Goal: Task Accomplishment & Management: Use online tool/utility

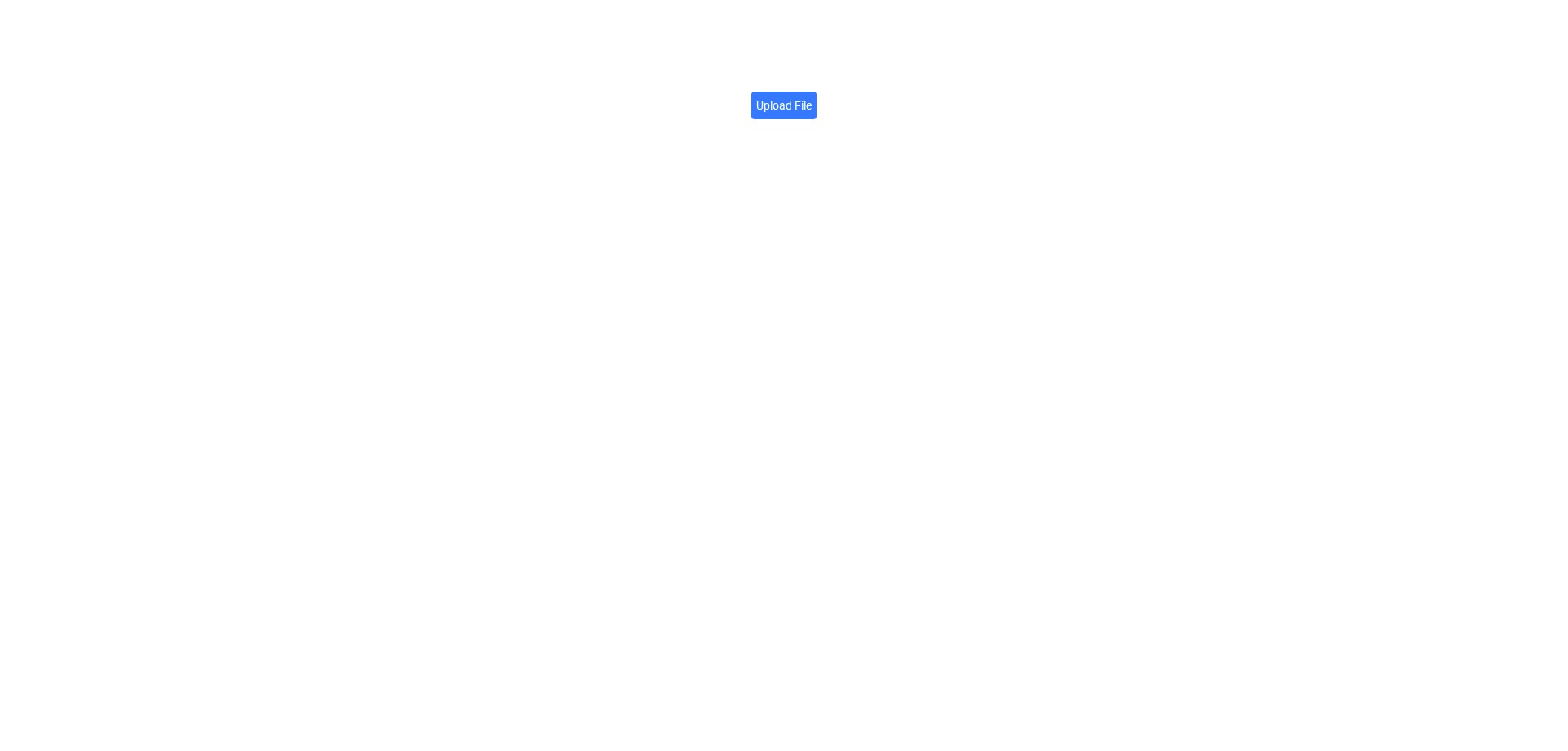
click at [765, 98] on label "Upload File" at bounding box center [784, 106] width 65 height 28
click at [812, 96] on input "Upload File" at bounding box center [812, 96] width 0 height 0
click at [778, 104] on label "Upload File" at bounding box center [784, 106] width 65 height 28
click at [812, 96] on input "Upload File" at bounding box center [812, 96] width 0 height 0
click at [796, 108] on label "Upload File" at bounding box center [784, 106] width 65 height 28
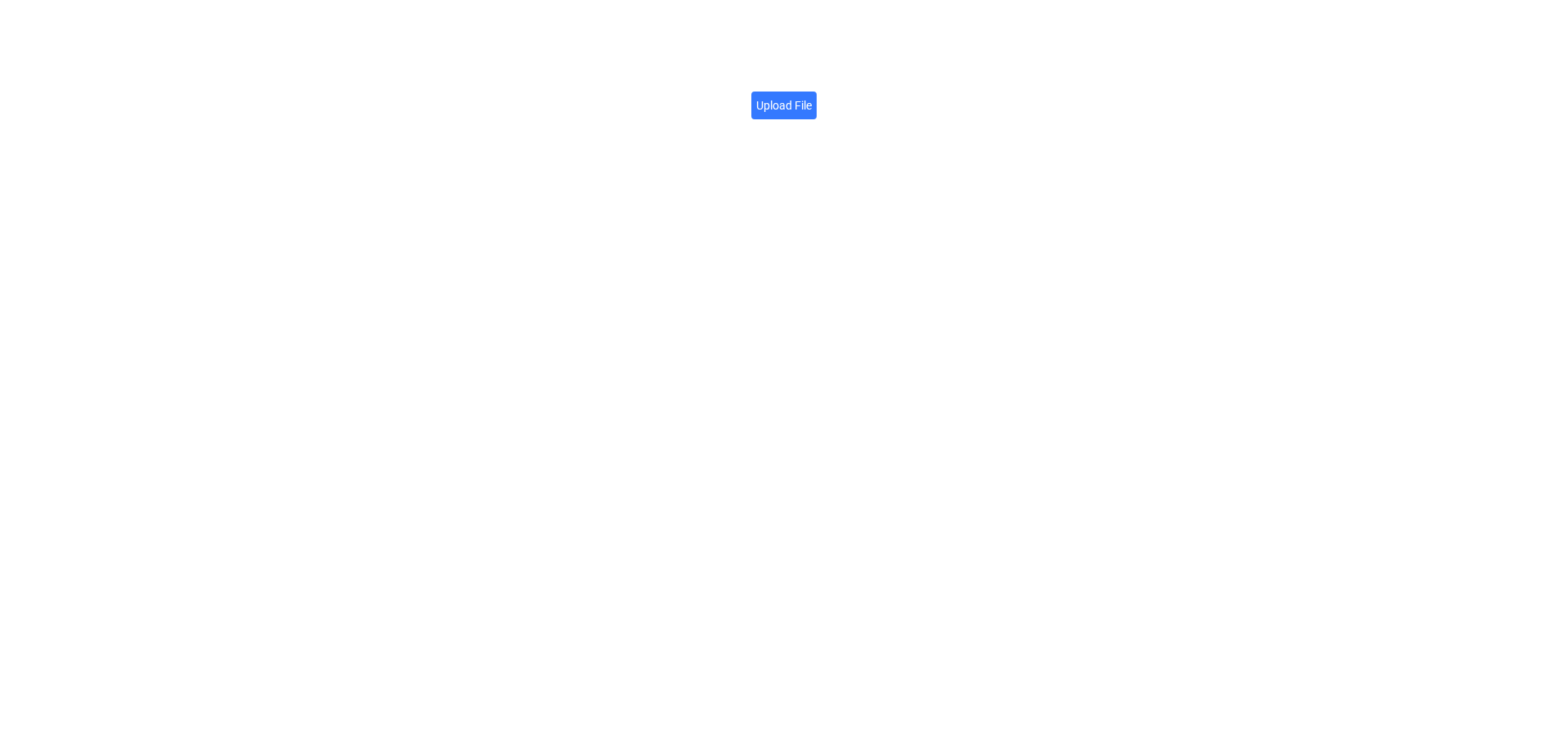
click at [812, 96] on input "Upload File" at bounding box center [812, 96] width 0 height 0
click at [913, 81] on div "File URL Click here to copy → https://firebasestorage.googleapis.com/v0/b/app-s…" at bounding box center [784, 95] width 392 height 191
click at [913, 81] on link "Click here to copy →" at bounding box center [922, 87] width 115 height 18
drag, startPoint x: 1153, startPoint y: 250, endPoint x: 1113, endPoint y: 263, distance: 42.1
click at [1149, 250] on div "File URL Click here to copy → https://firebasestorage.googleapis.com/v0/b/app-s…" at bounding box center [784, 376] width 1568 height 751
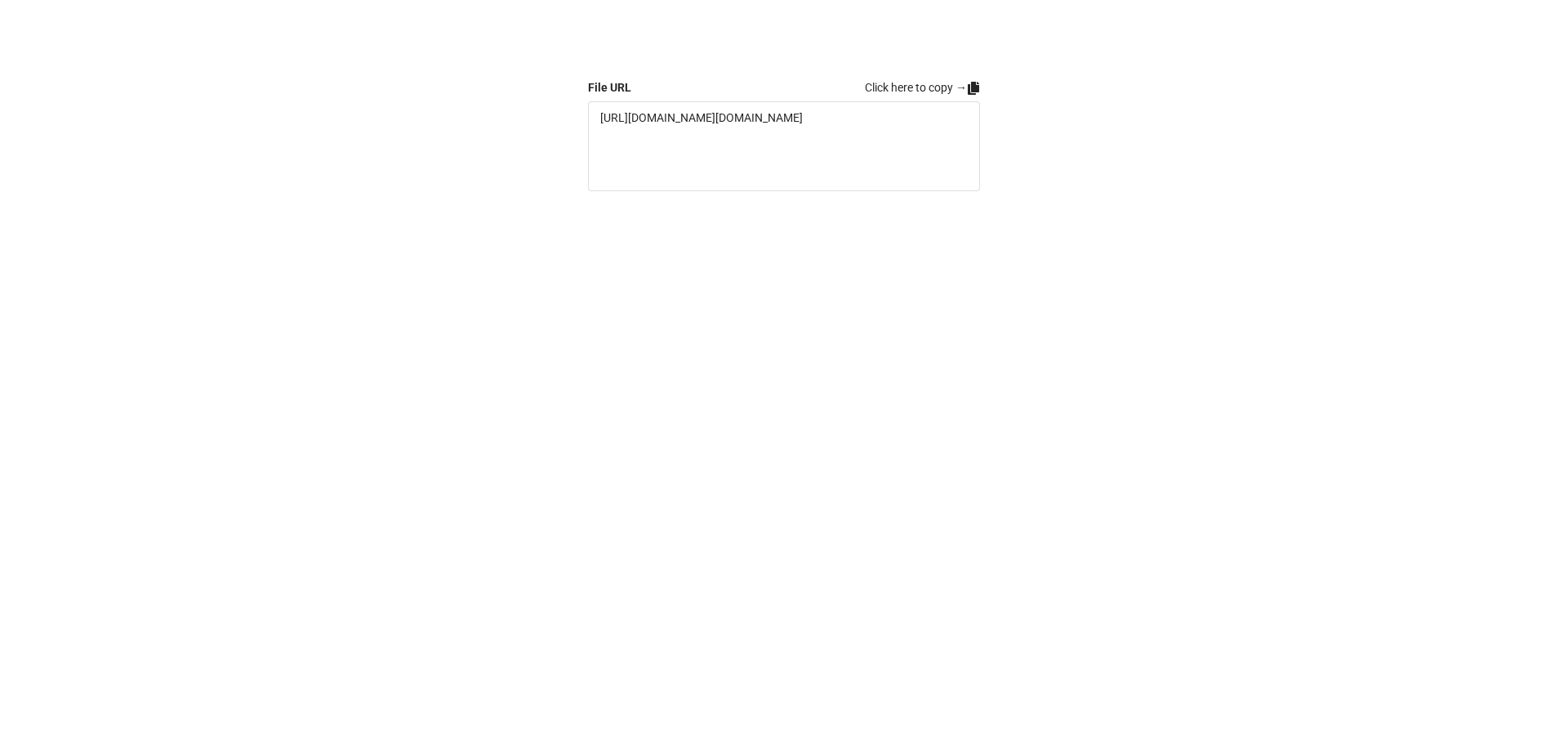
click at [191, 240] on div "File URL Click here to copy → https://firebasestorage.googleapis.com/v0/b/app-s…" at bounding box center [784, 376] width 1568 height 751
drag, startPoint x: 809, startPoint y: 117, endPoint x: 801, endPoint y: 109, distance: 11.3
click at [804, 111] on label "Upload File" at bounding box center [784, 106] width 65 height 28
click at [795, 94] on label "Upload File" at bounding box center [784, 106] width 65 height 28
click at [812, 96] on input "Upload File" at bounding box center [812, 96] width 0 height 0
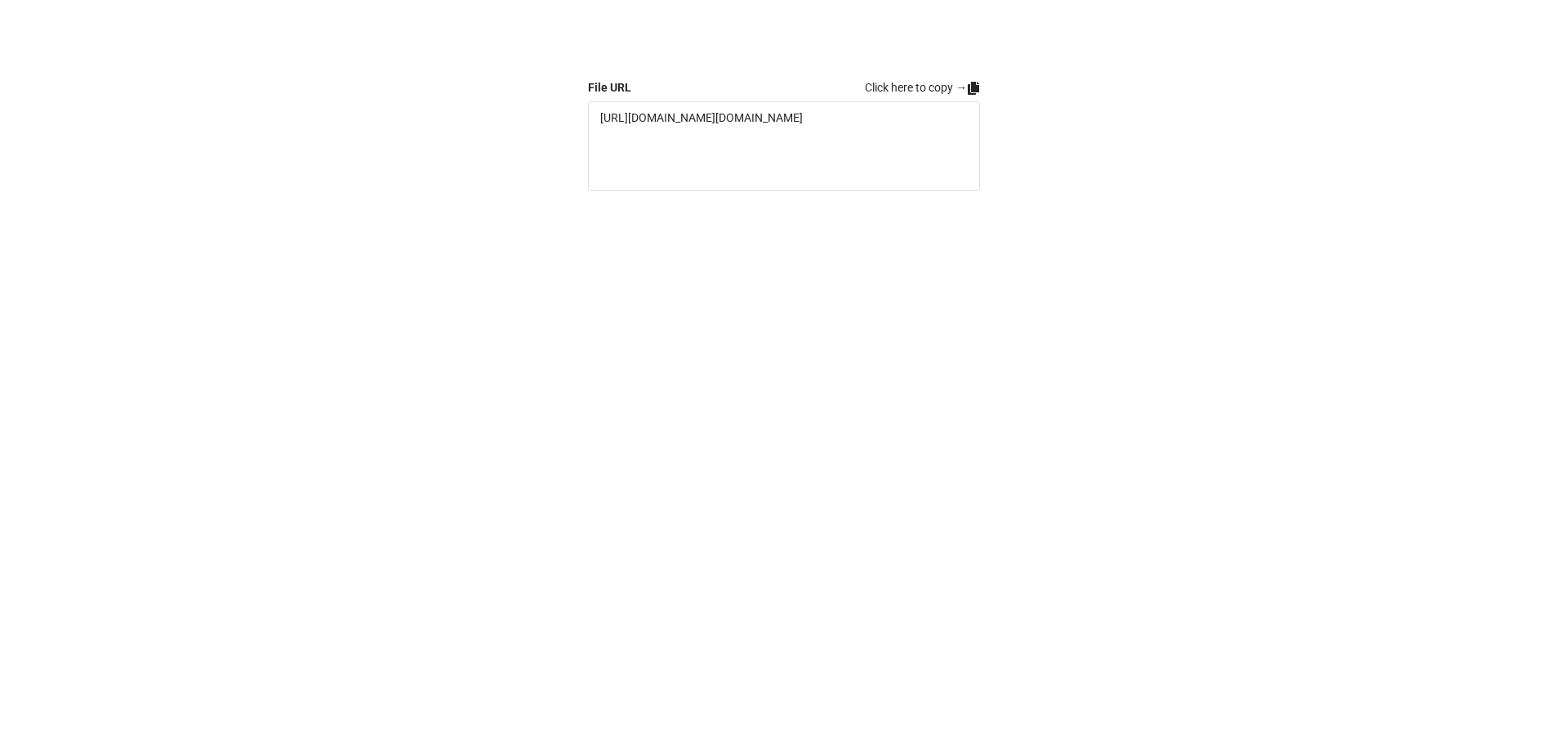
click at [1034, 340] on div "File URL Click here to copy → https://firebasestorage.googleapis.com/v0/b/app-s…" at bounding box center [784, 376] width 1568 height 751
click at [962, 88] on link "Click here to copy →" at bounding box center [922, 87] width 115 height 18
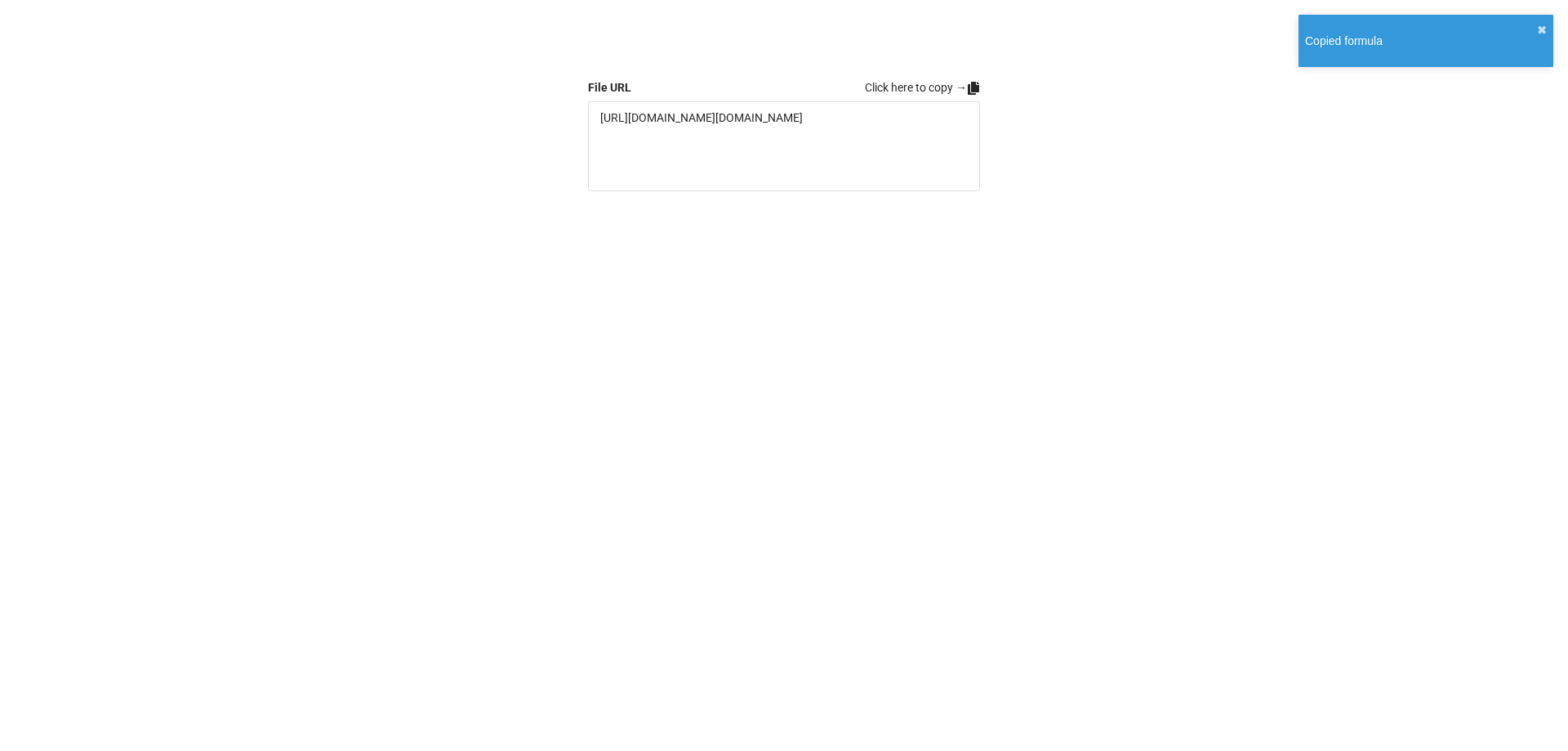
click at [1095, 231] on div "File URL Click here to copy → https://firebasestorage.googleapis.com/v0/b/app-s…" at bounding box center [784, 376] width 1568 height 751
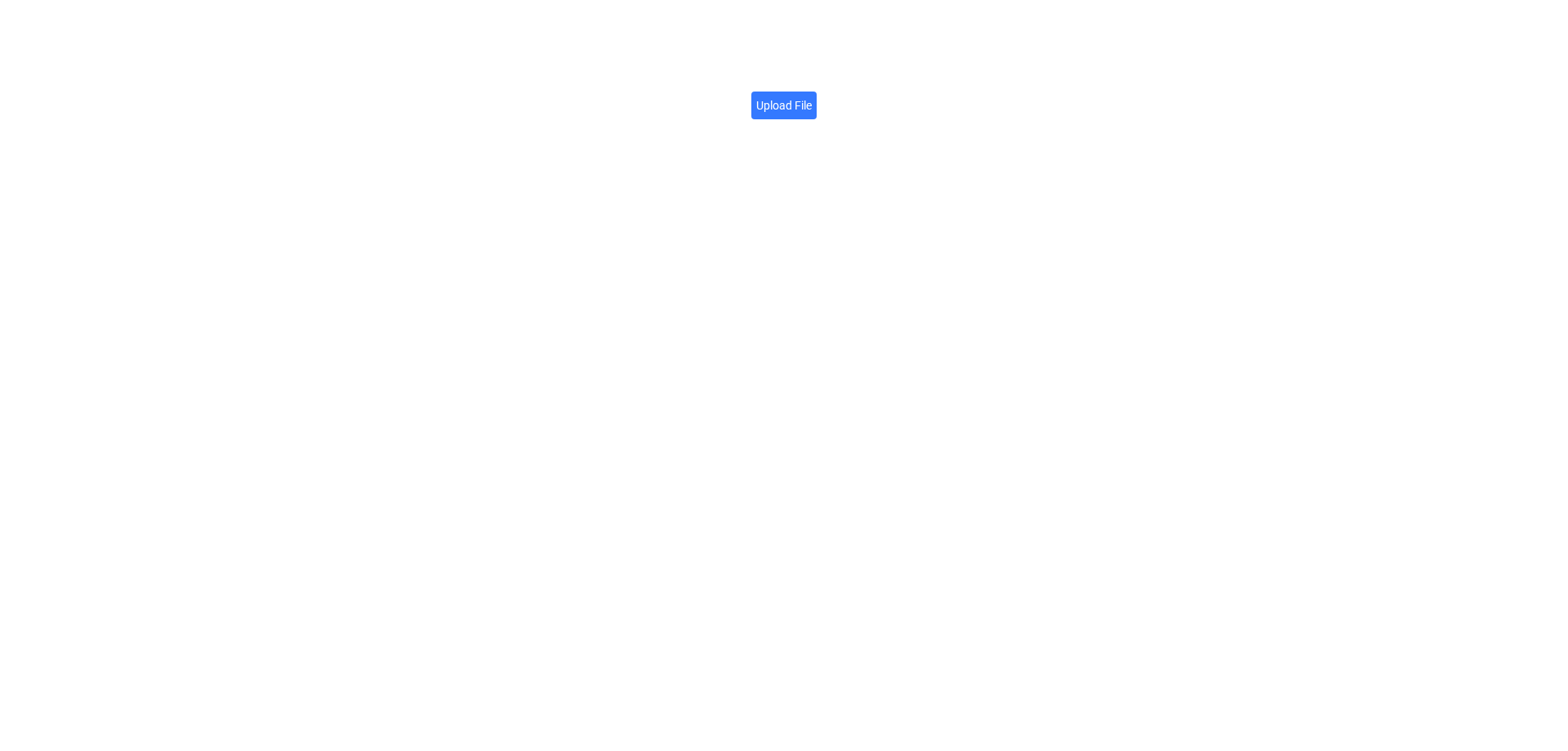
click at [764, 97] on label "Upload File" at bounding box center [784, 106] width 65 height 28
click at [812, 96] on input "Upload File" at bounding box center [812, 96] width 0 height 0
click at [782, 413] on div "File URL Click here to copy → https://firebasestorage.googleapis.com/v0/b/app-s…" at bounding box center [784, 376] width 1568 height 751
click at [470, 537] on div "File URL Click here to copy → https://firebasestorage.googleapis.com/v0/b/app-s…" at bounding box center [784, 376] width 1568 height 751
click at [710, 349] on div "File URL Click here to copy → https://firebasestorage.googleapis.com/v0/b/app-s…" at bounding box center [784, 376] width 1568 height 751
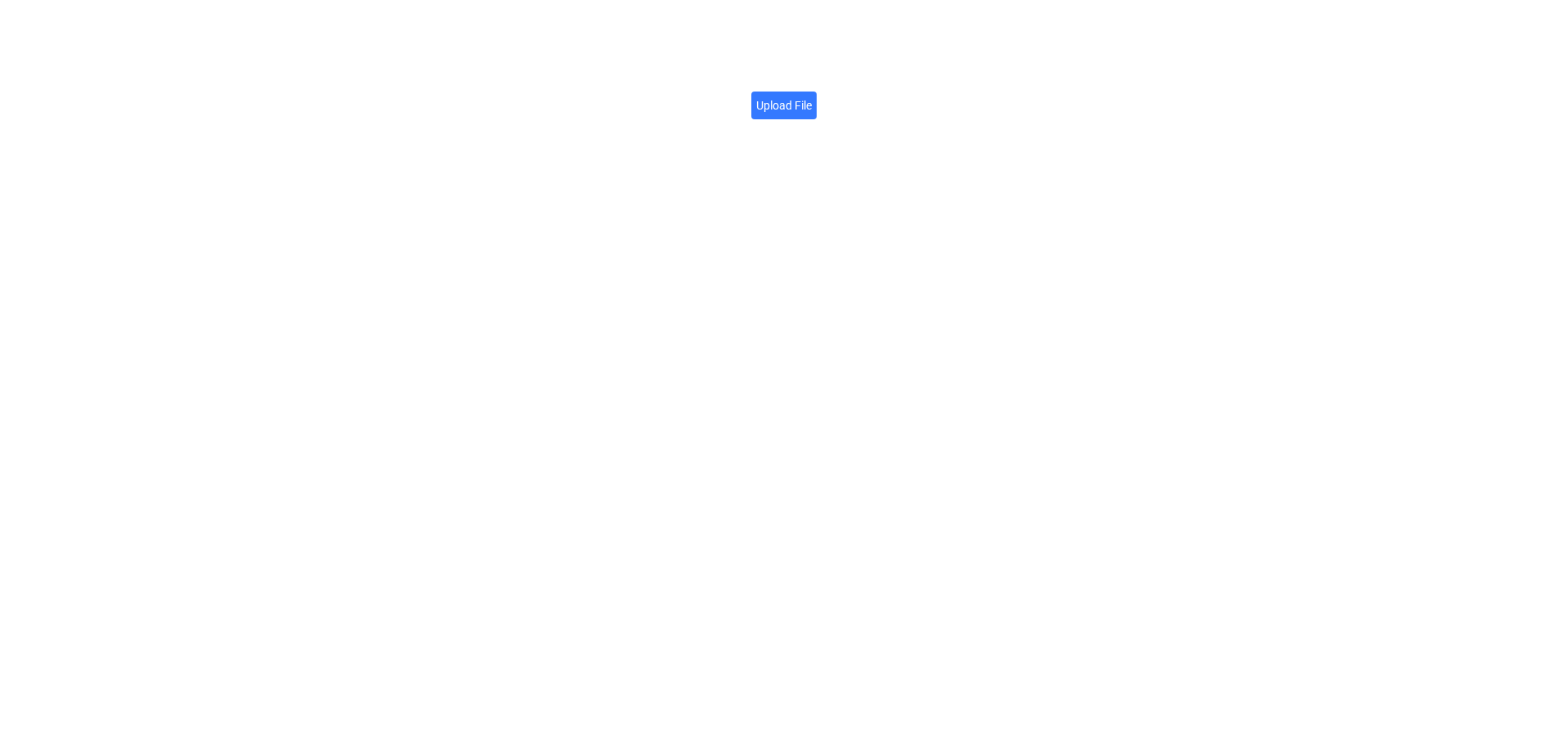
click at [770, 103] on label "Upload File" at bounding box center [784, 106] width 65 height 28
click at [812, 96] on input "Upload File" at bounding box center [812, 96] width 0 height 0
click at [963, 80] on link "Click here to copy →" at bounding box center [922, 87] width 115 height 18
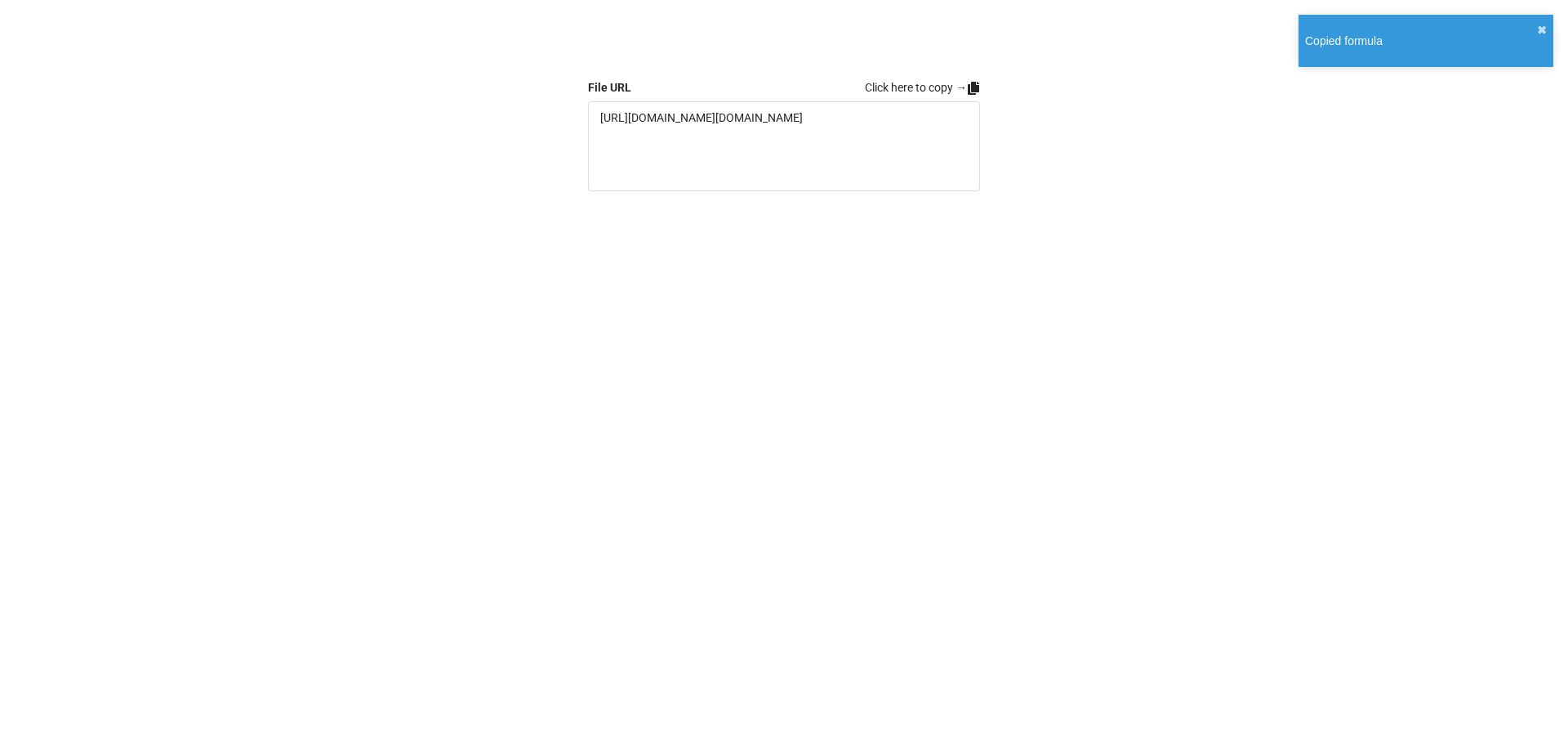
drag, startPoint x: 742, startPoint y: 389, endPoint x: 743, endPoint y: 406, distance: 17.0
click at [742, 389] on div "File URL Click here to copy → [URL][DOMAIN_NAME][DOMAIN_NAME]" at bounding box center [784, 376] width 1568 height 751
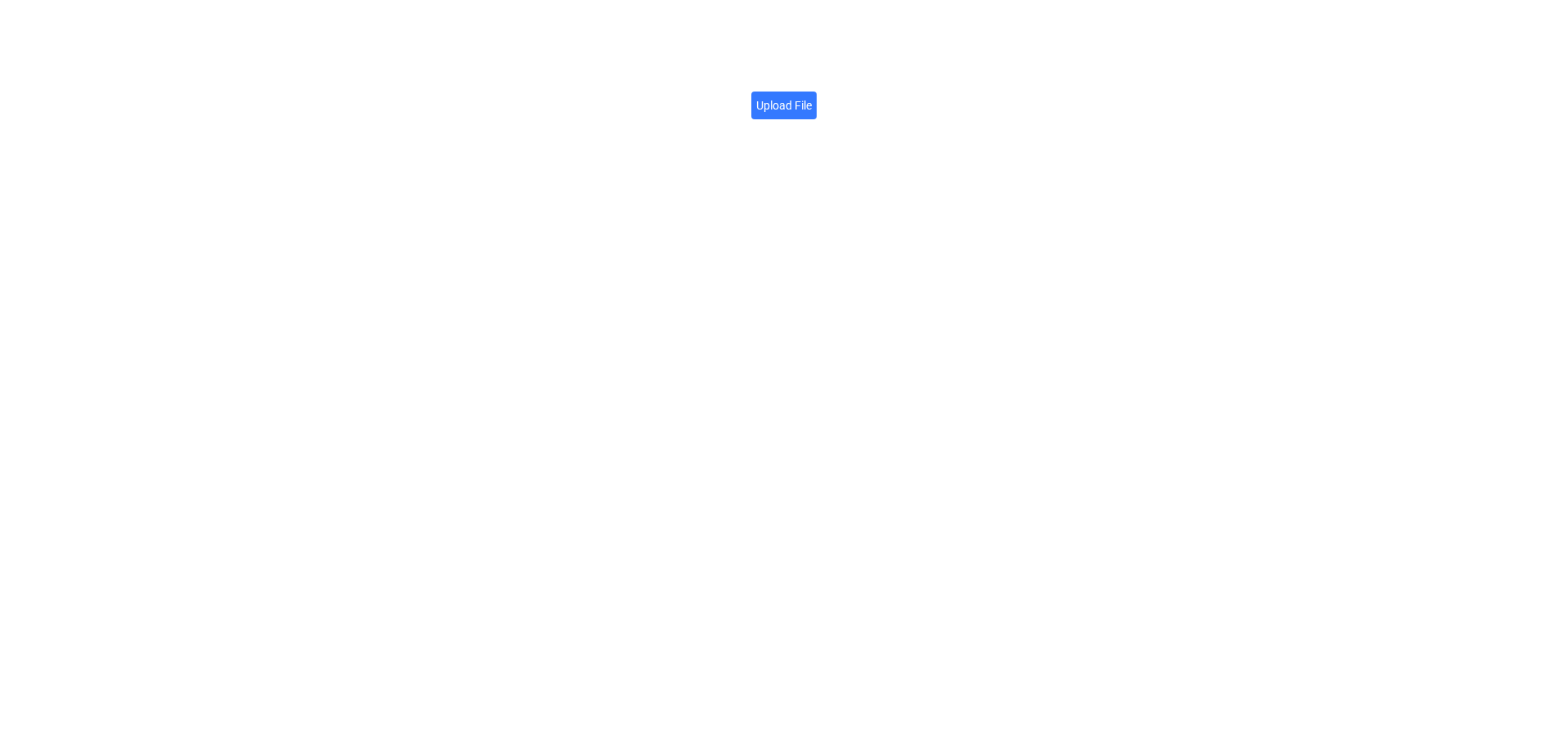
click at [806, 101] on label "Upload File" at bounding box center [784, 106] width 65 height 28
click at [812, 96] on input "Upload File" at bounding box center [812, 96] width 0 height 0
click at [920, 79] on link "Click here to copy →" at bounding box center [922, 87] width 115 height 18
click at [550, 290] on div "File URL Click here to copy → https://firebasestorage.googleapis.com/v0/b/app-s…" at bounding box center [784, 376] width 1568 height 751
click at [799, 106] on label "Upload File" at bounding box center [784, 106] width 65 height 28
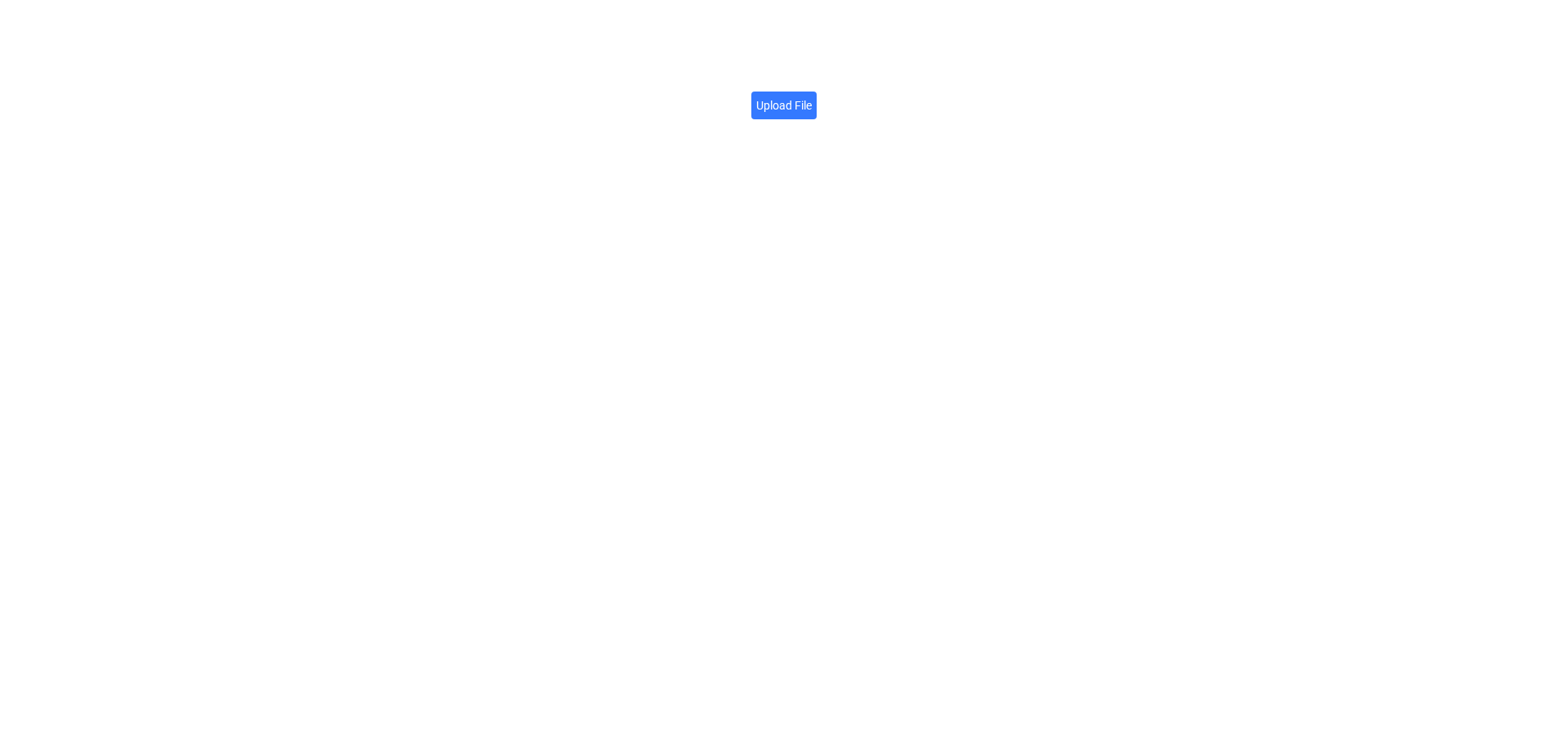
click at [812, 96] on input "Upload File" at bounding box center [812, 96] width 0 height 0
click at [965, 90] on link "Click here to copy →" at bounding box center [922, 87] width 115 height 18
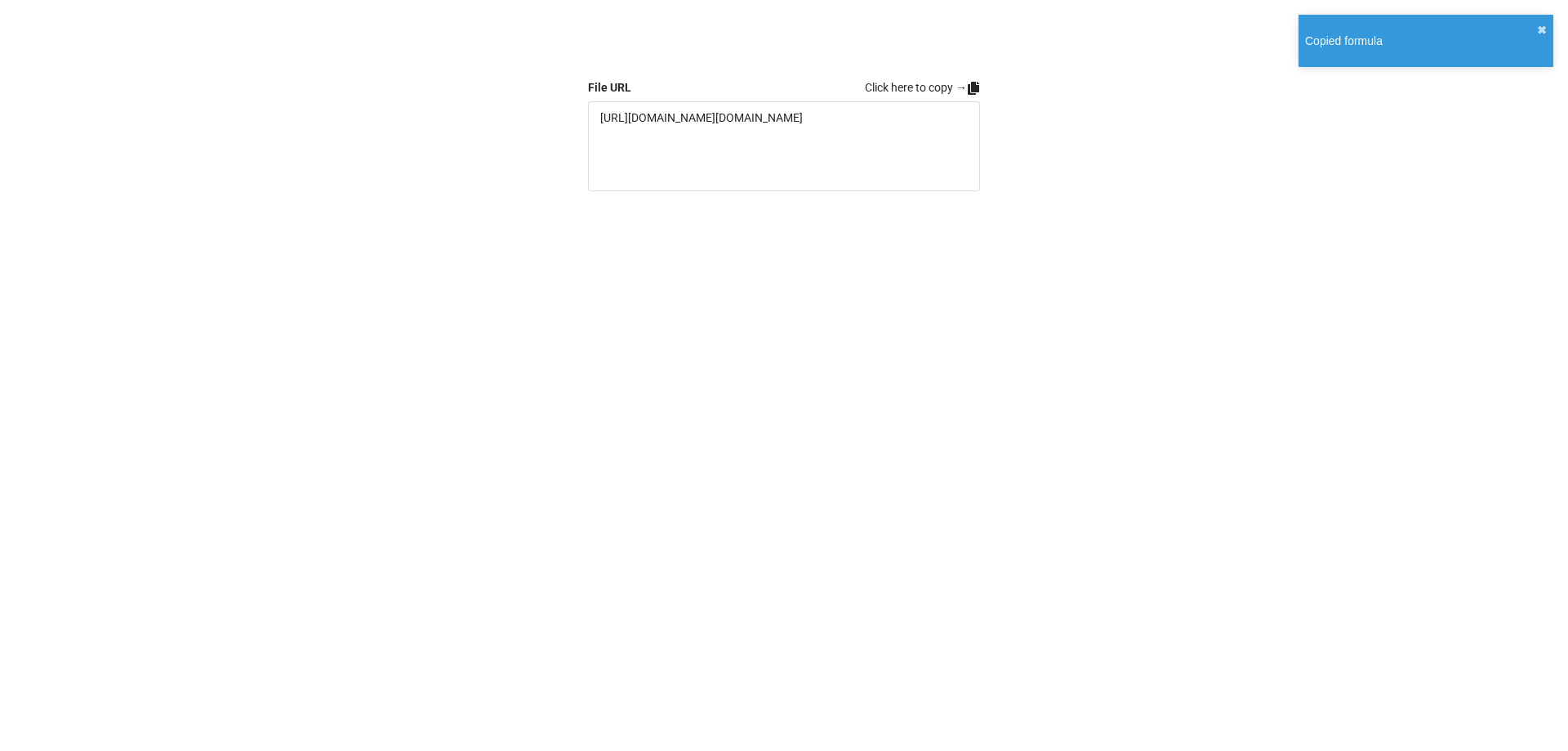
click at [1043, 128] on div "File URL Click here to copy → https://firebasestorage.googleapis.com/v0/b/app-s…" at bounding box center [784, 376] width 1568 height 751
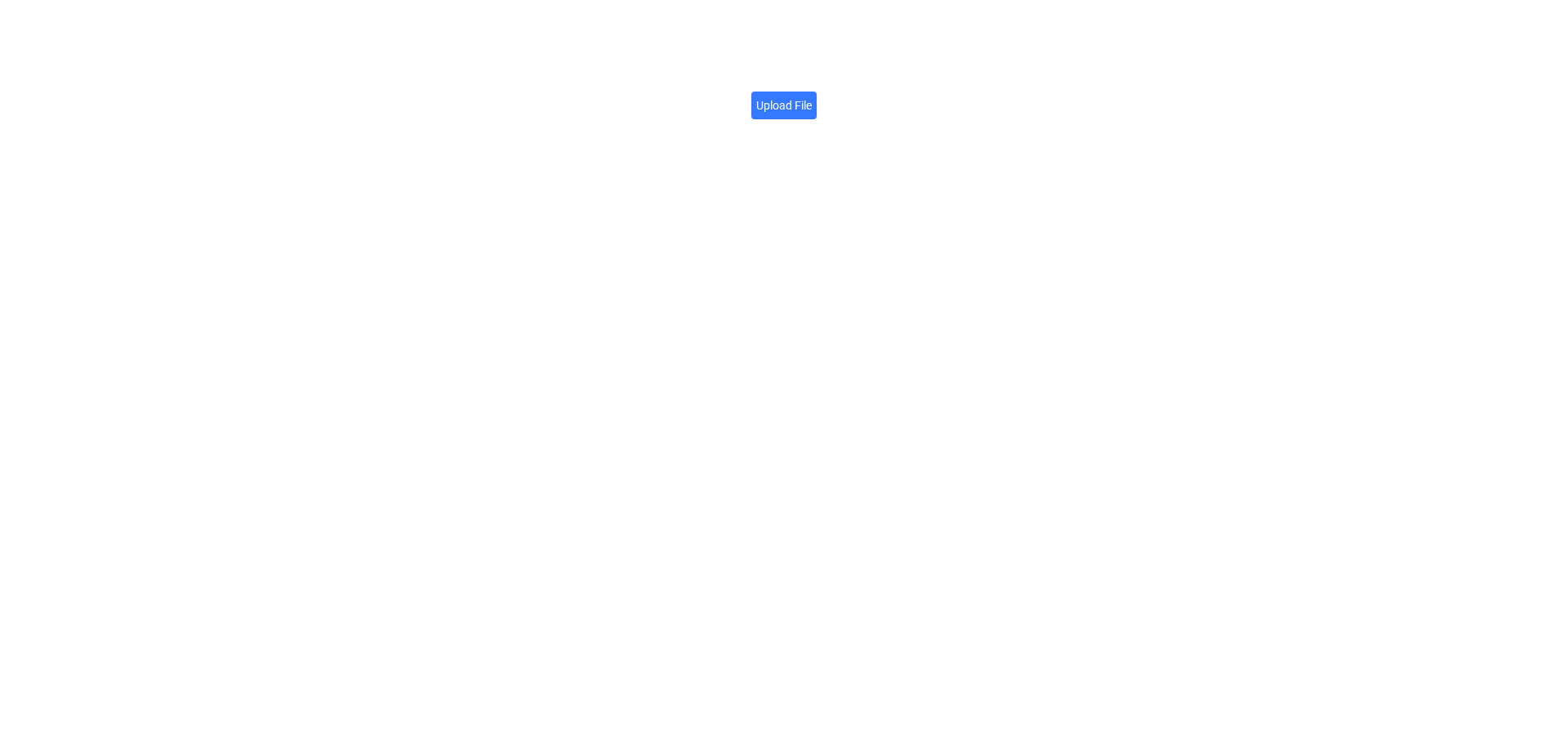
click at [758, 103] on label "Upload File" at bounding box center [784, 106] width 65 height 28
click at [812, 96] on input "Upload File" at bounding box center [812, 96] width 0 height 0
click at [969, 80] on link "Click here to copy →" at bounding box center [922, 87] width 115 height 18
click at [999, 304] on div "File URL Click here to copy → https://firebasestorage.googleapis.com/v0/b/app-s…" at bounding box center [784, 376] width 1568 height 751
click at [798, 114] on label "Upload File" at bounding box center [784, 106] width 65 height 28
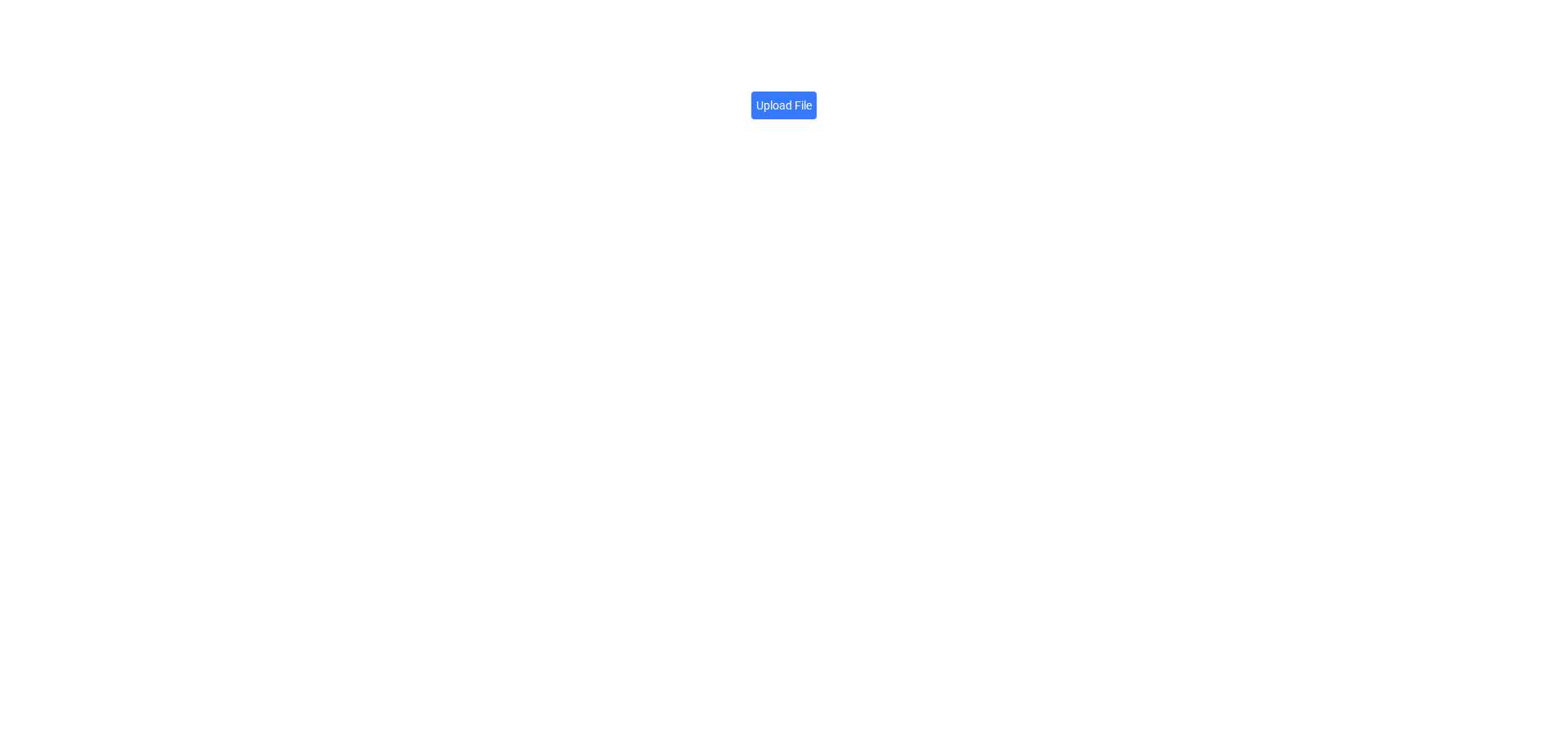
click at [812, 96] on input "Upload File" at bounding box center [812, 96] width 0 height 0
click at [896, 91] on link "Click here to copy →" at bounding box center [922, 87] width 115 height 18
